Goal: Check status: Check status

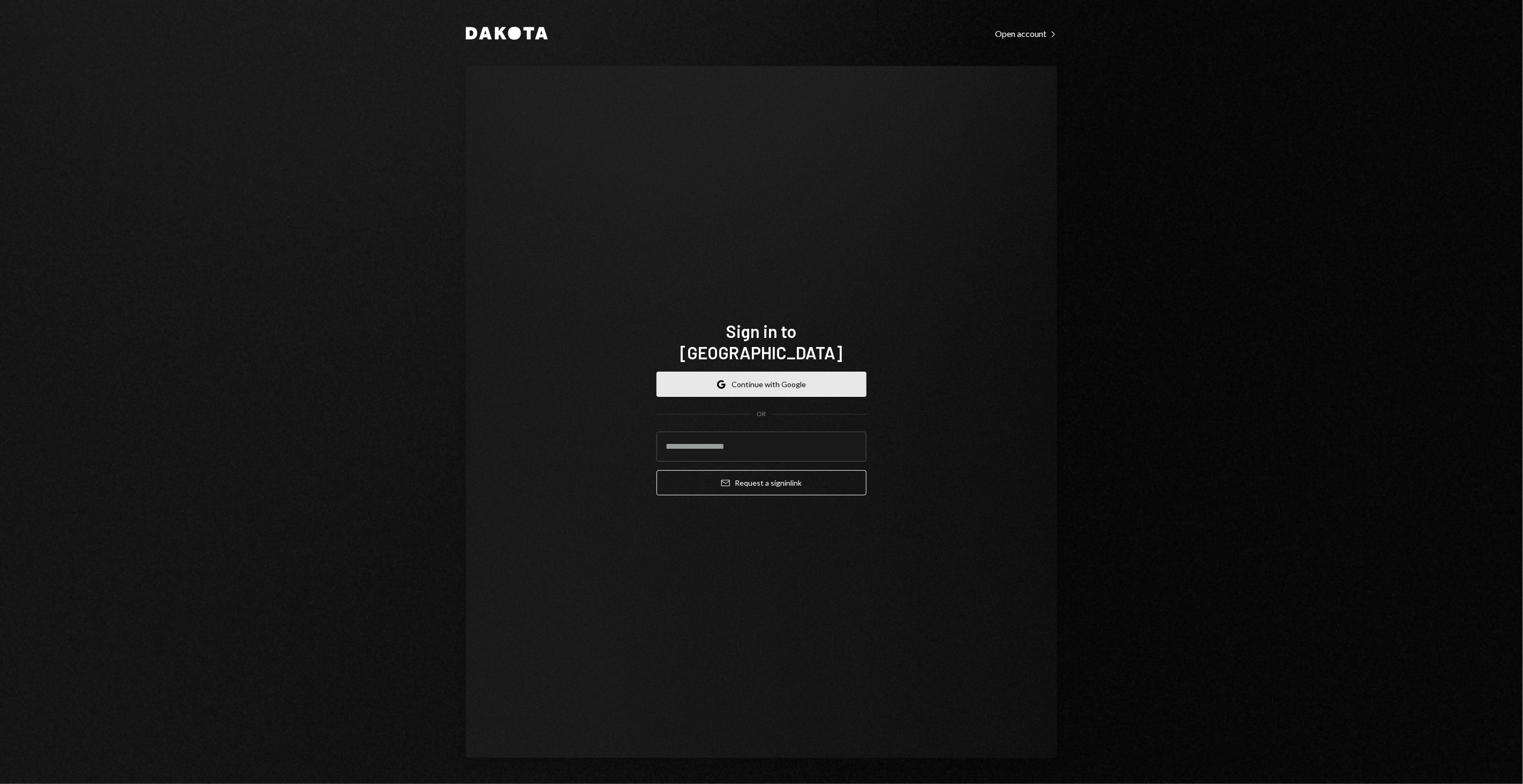
click at [715, 372] on button "Google Continue with Google" at bounding box center [762, 384] width 210 height 25
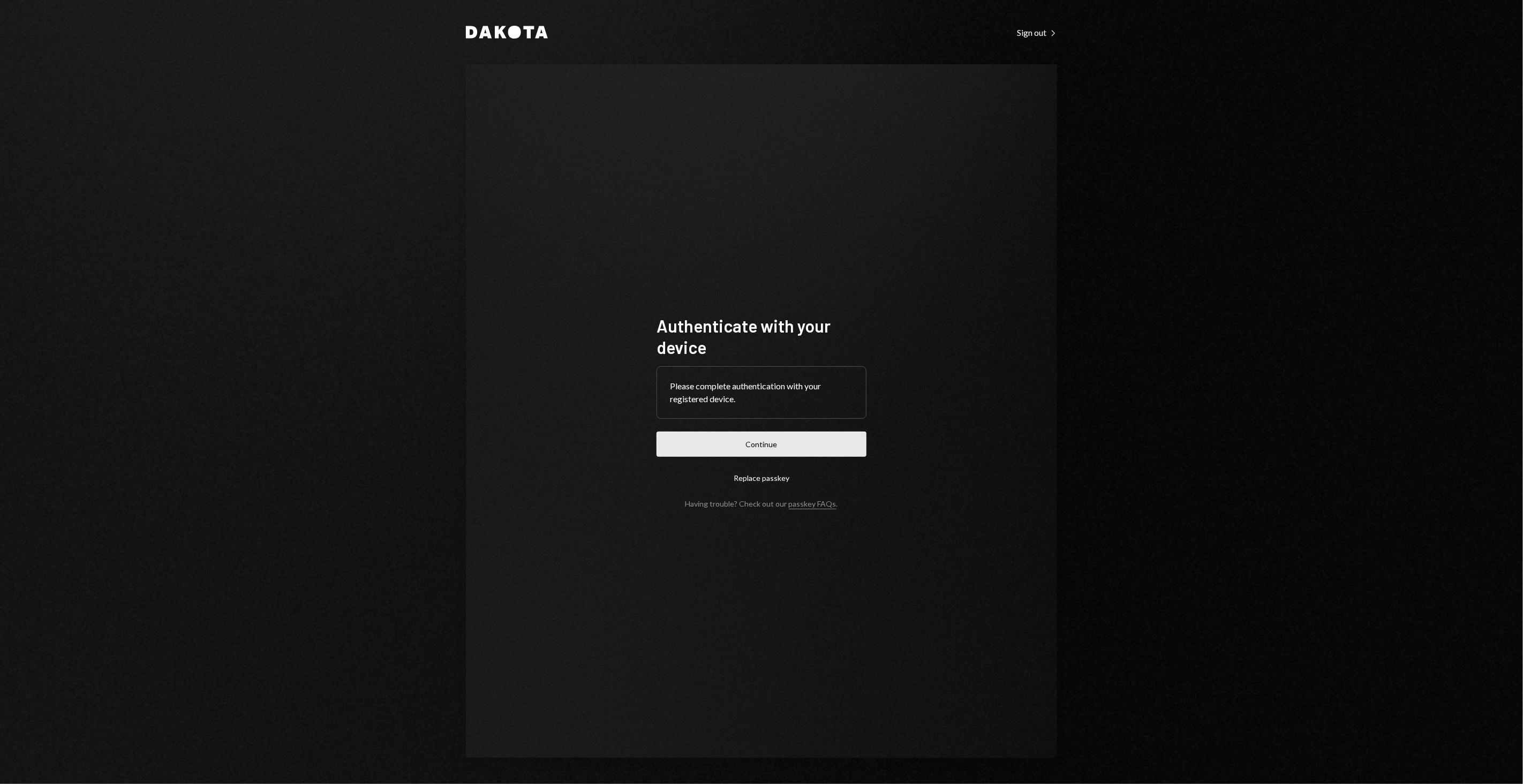
click at [800, 450] on button "Continue" at bounding box center [762, 444] width 210 height 25
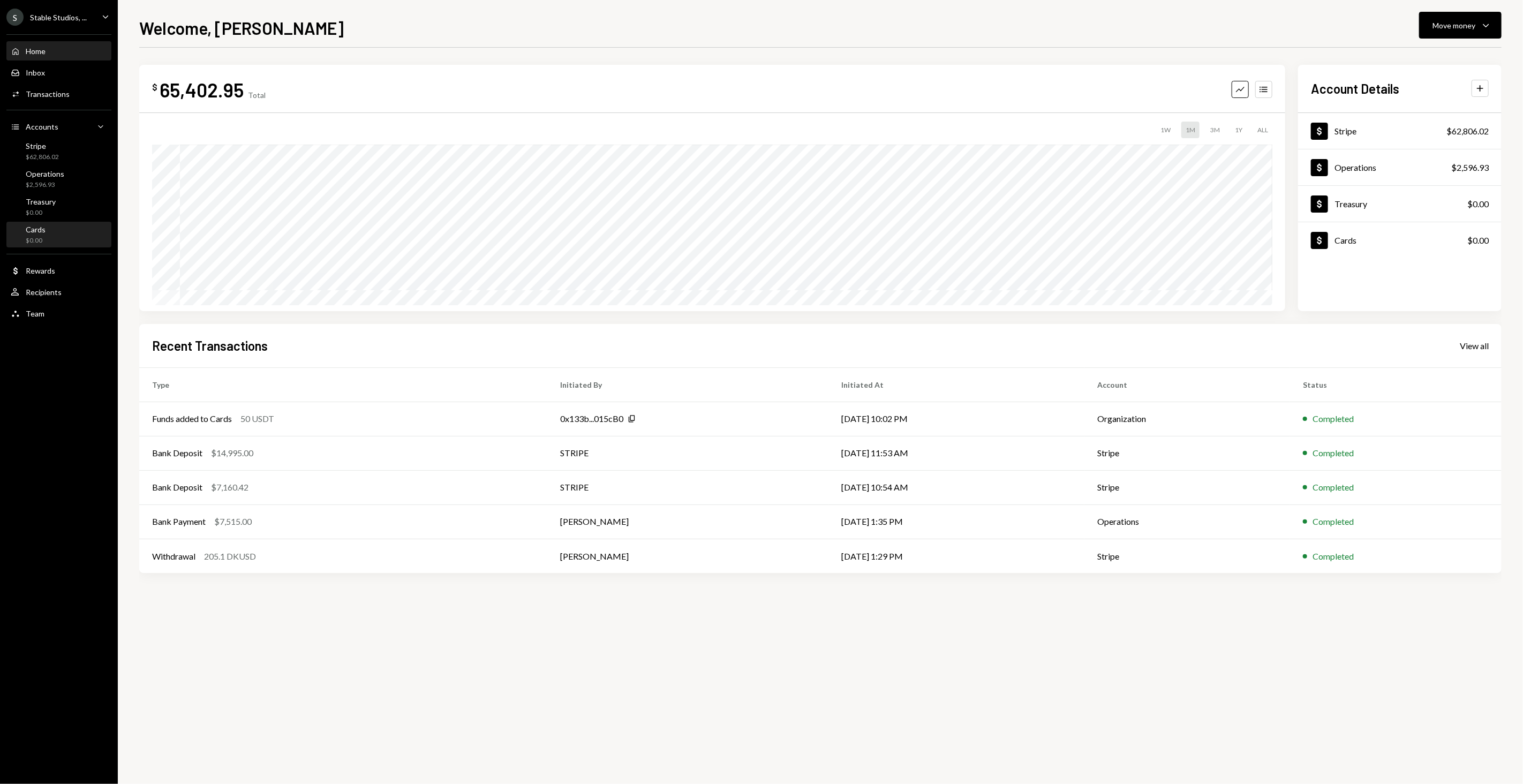
click at [53, 239] on div "Cards $0.00" at bounding box center [59, 235] width 96 height 21
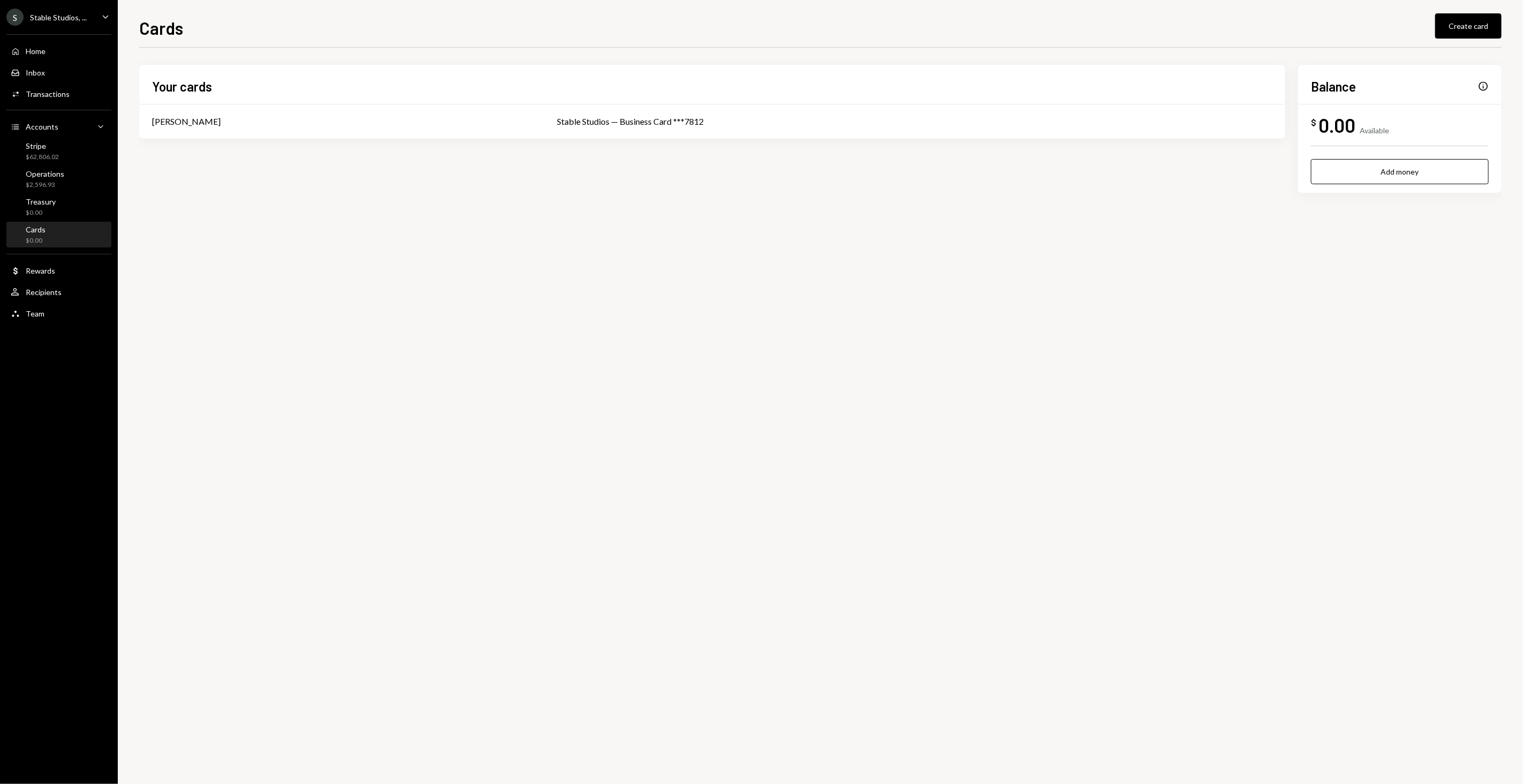
click at [42, 36] on div "Home Home Inbox Inbox Activities Transactions Accounts Accounts Caret Down Stri…" at bounding box center [59, 176] width 118 height 297
click at [45, 48] on div "Home" at bounding box center [35, 51] width 20 height 9
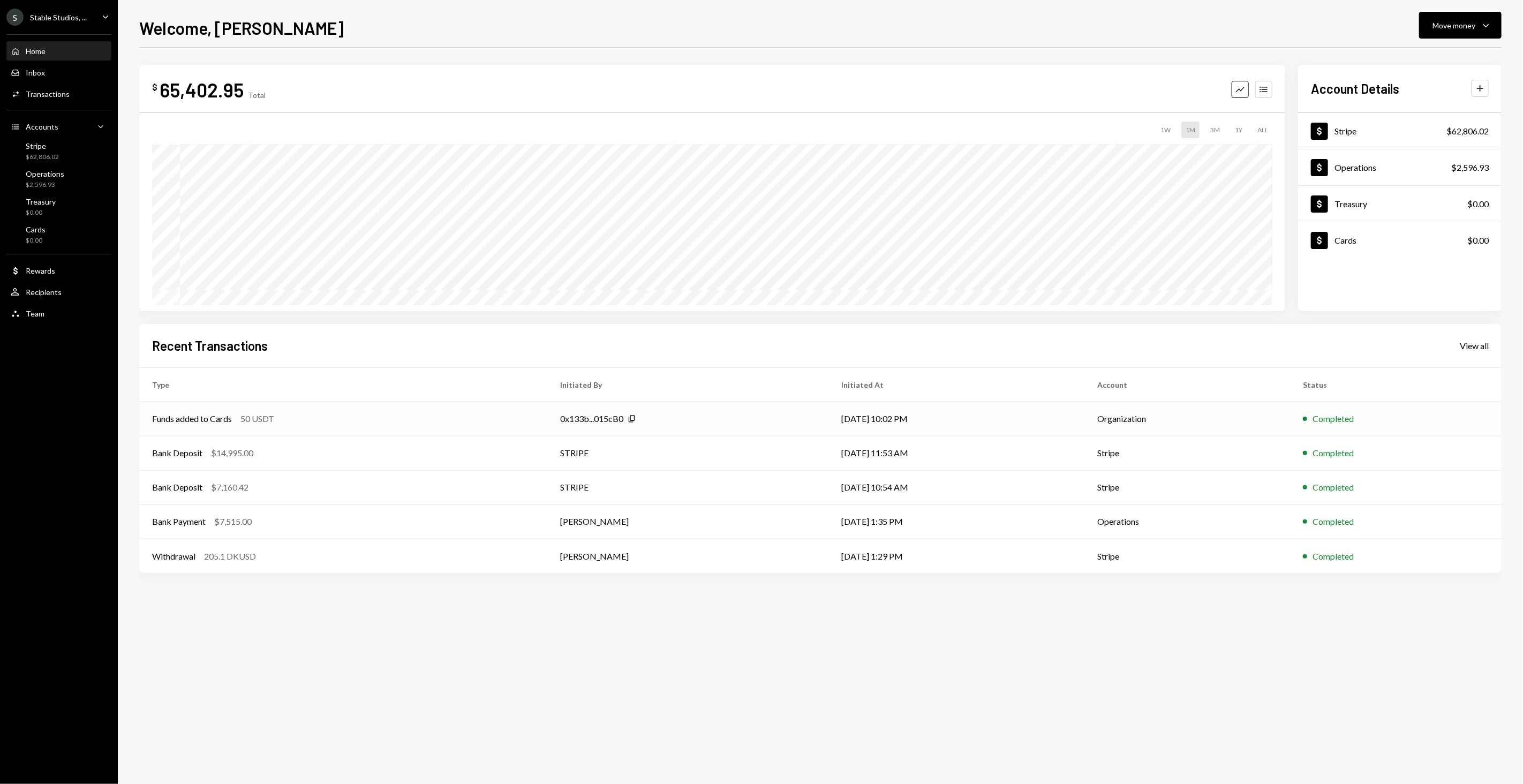
click at [242, 424] on div "50 USDT" at bounding box center [257, 419] width 33 height 13
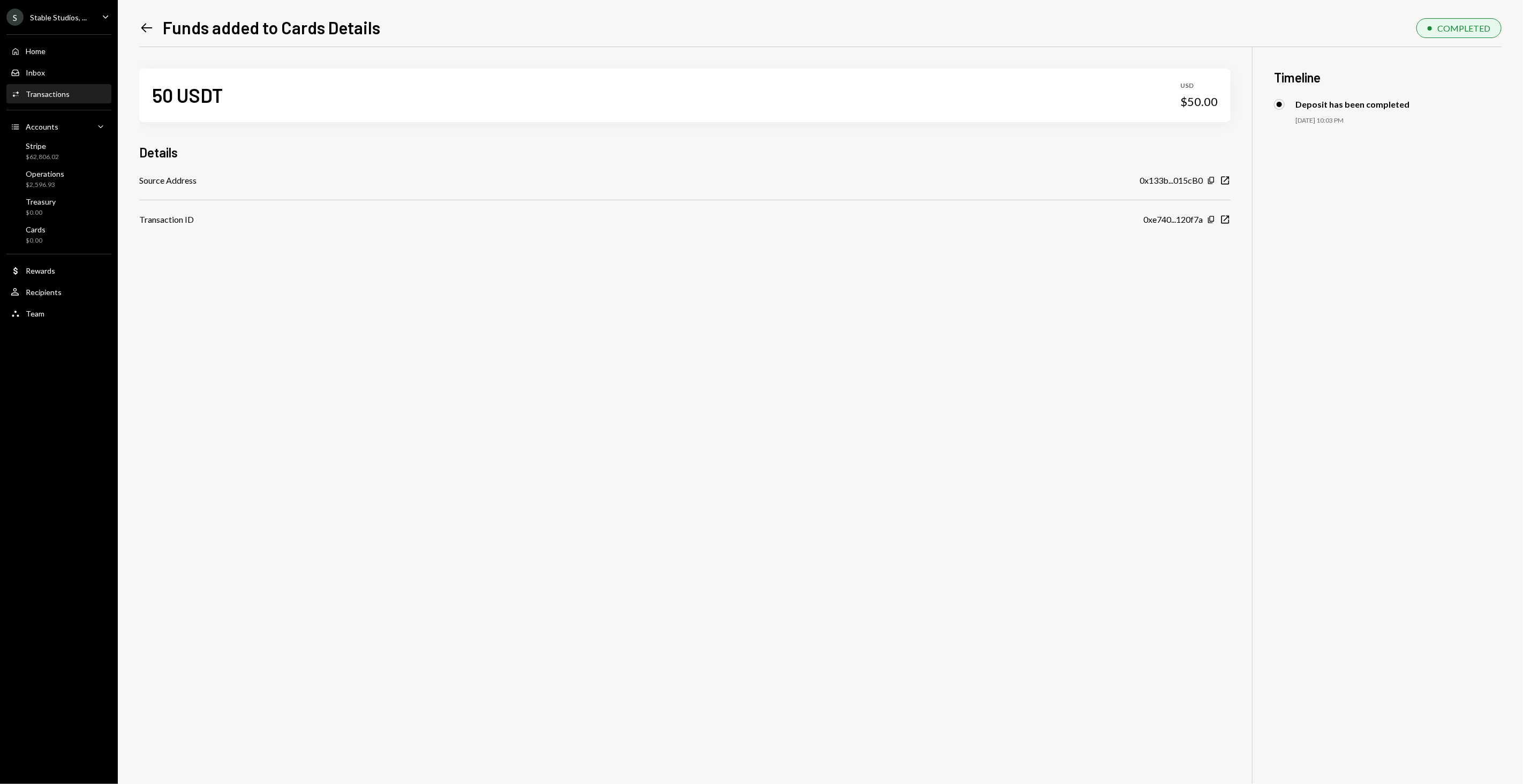
click at [146, 27] on icon at bounding box center [147, 28] width 11 height 9
